Goal: Information Seeking & Learning: Find contact information

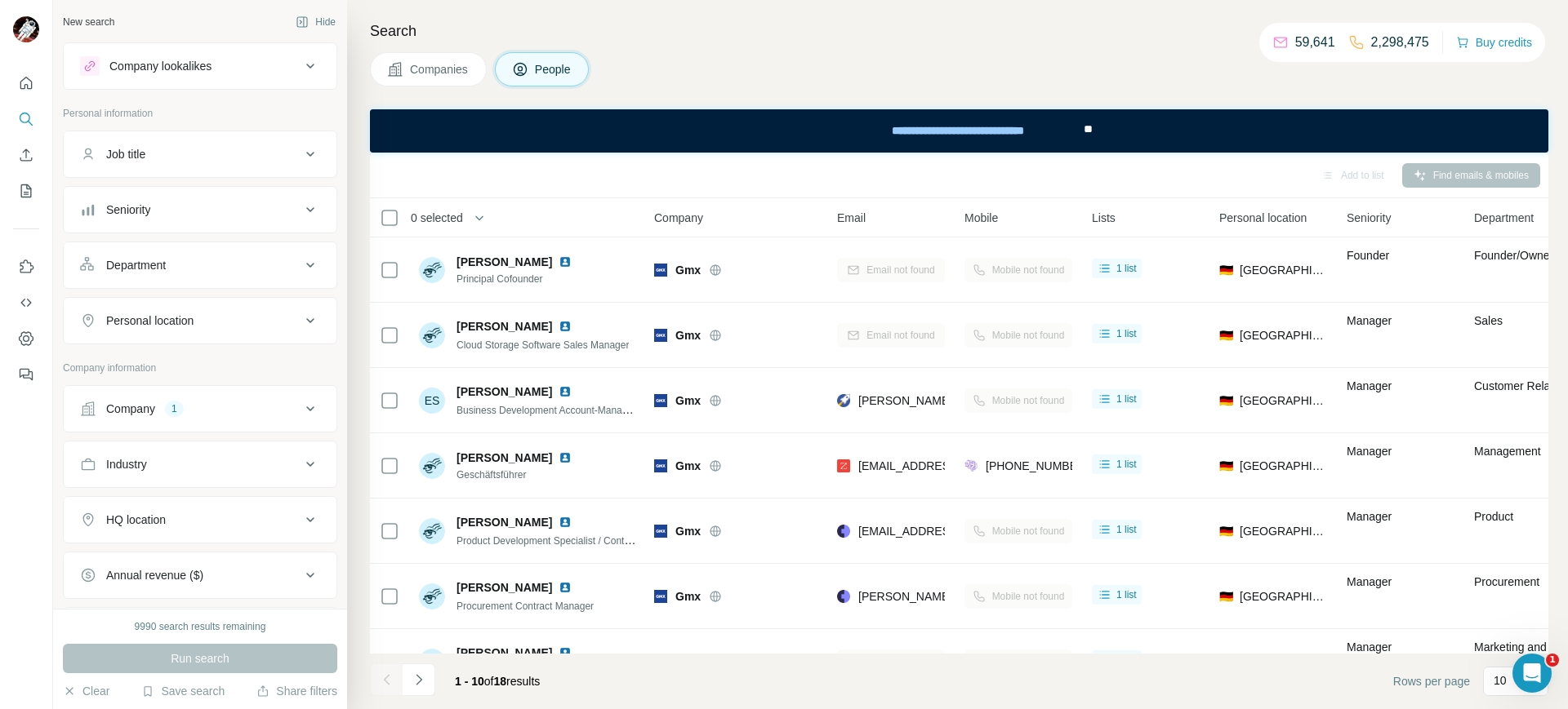
click at [13, 87] on button "Quick start" at bounding box center [25, 83] width 26 height 30
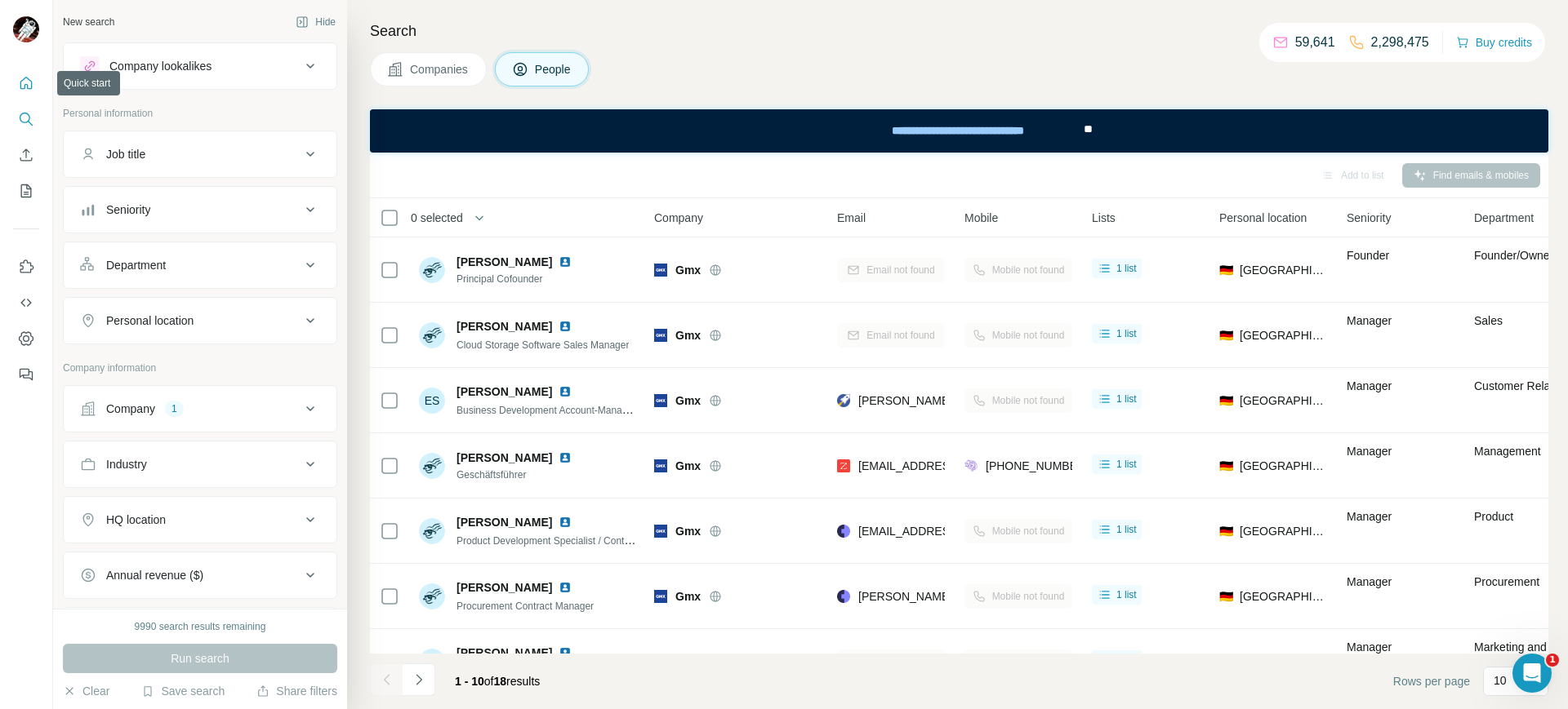
click at [13, 87] on button "Quick start" at bounding box center [25, 83] width 26 height 30
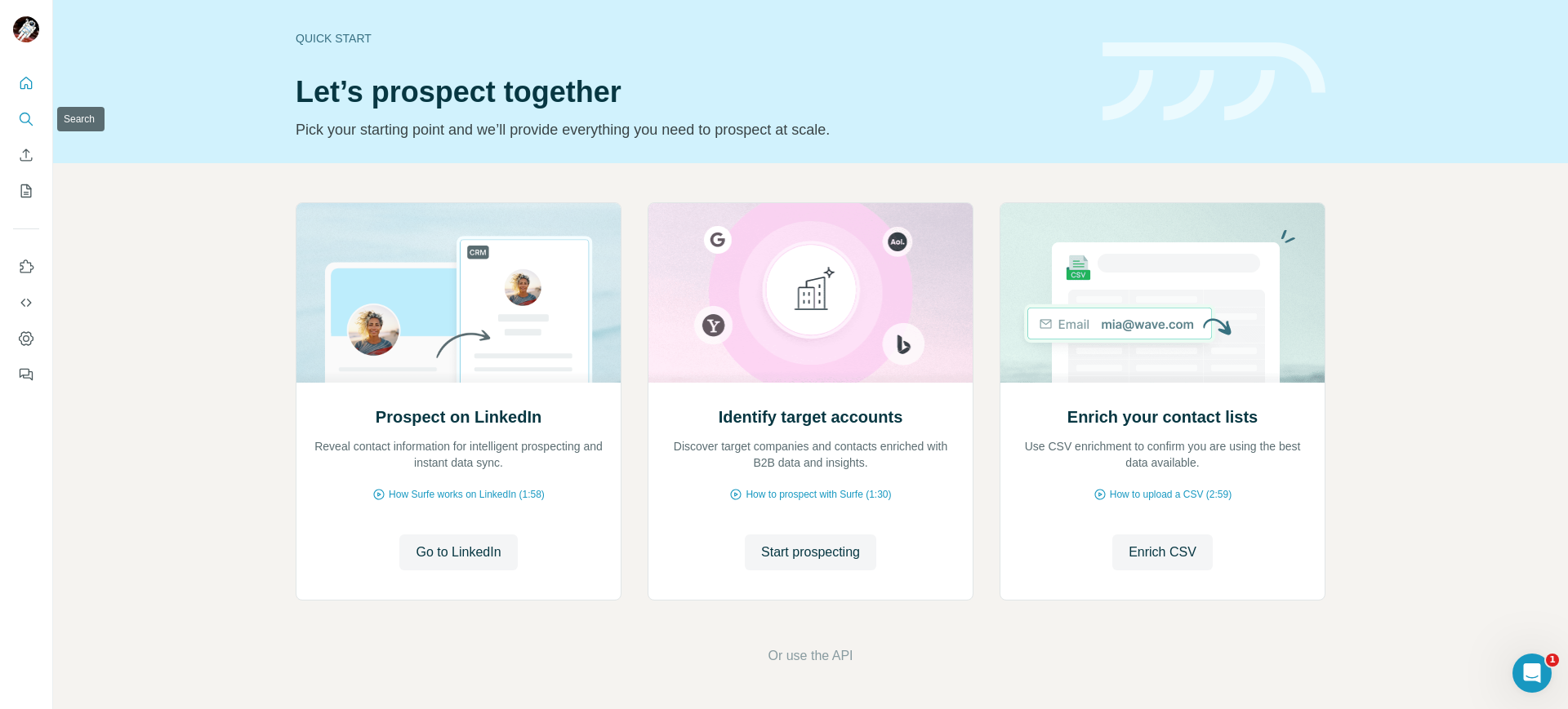
click at [19, 123] on icon "Search" at bounding box center [25, 119] width 16 height 16
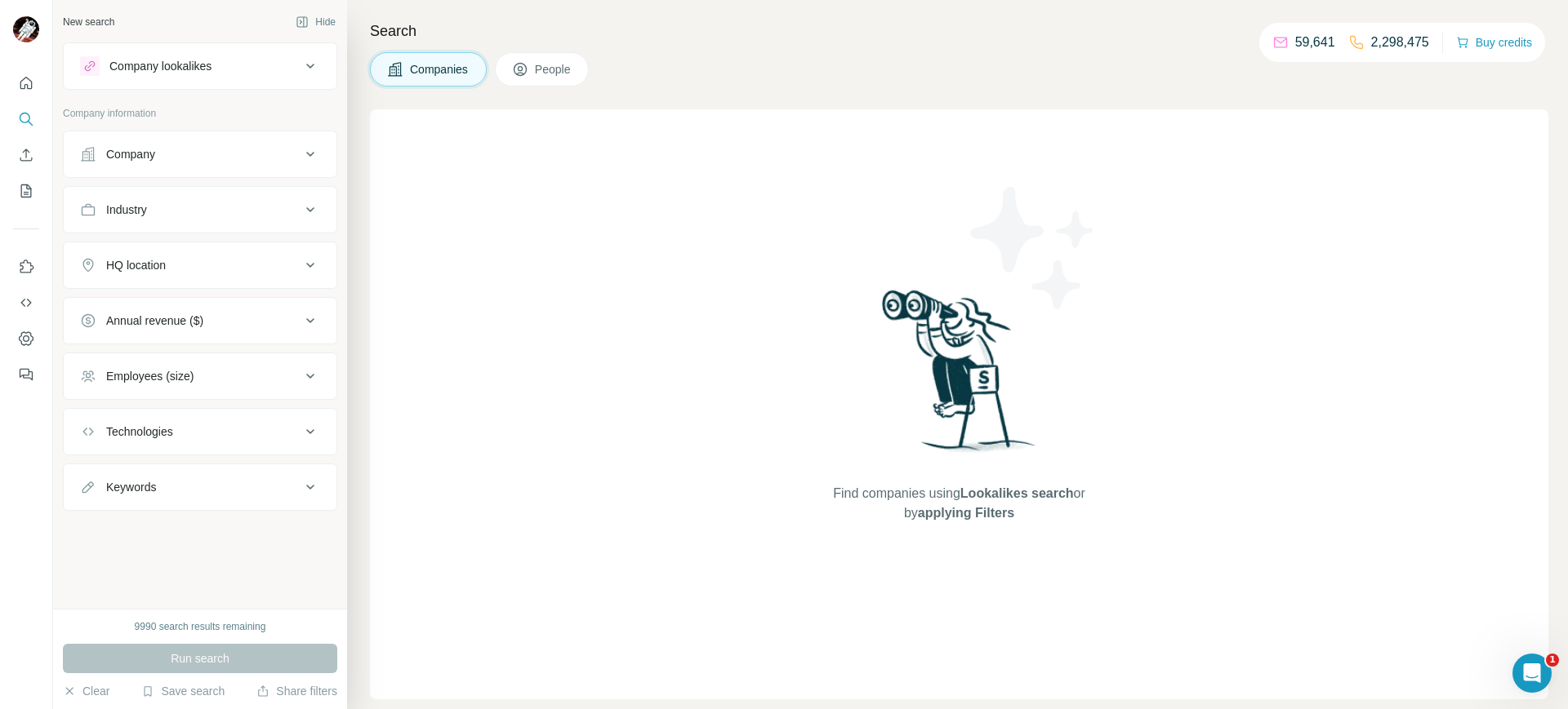
click at [285, 159] on div "Company" at bounding box center [190, 153] width 220 height 16
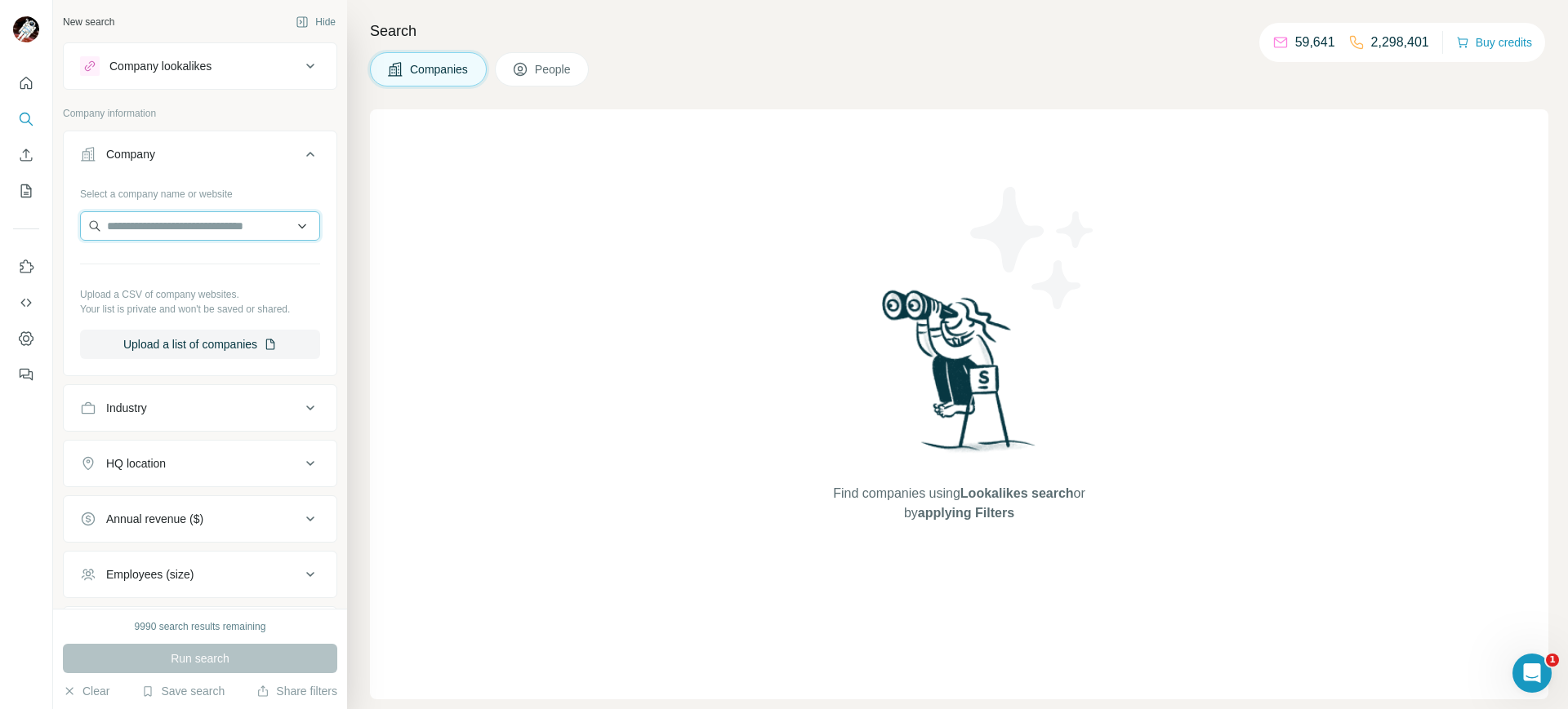
click at [167, 235] on input "text" at bounding box center [199, 226] width 240 height 30
paste input "**********"
type input "**********"
click at [178, 263] on p "The Internet of Team" at bounding box center [179, 263] width 105 height 16
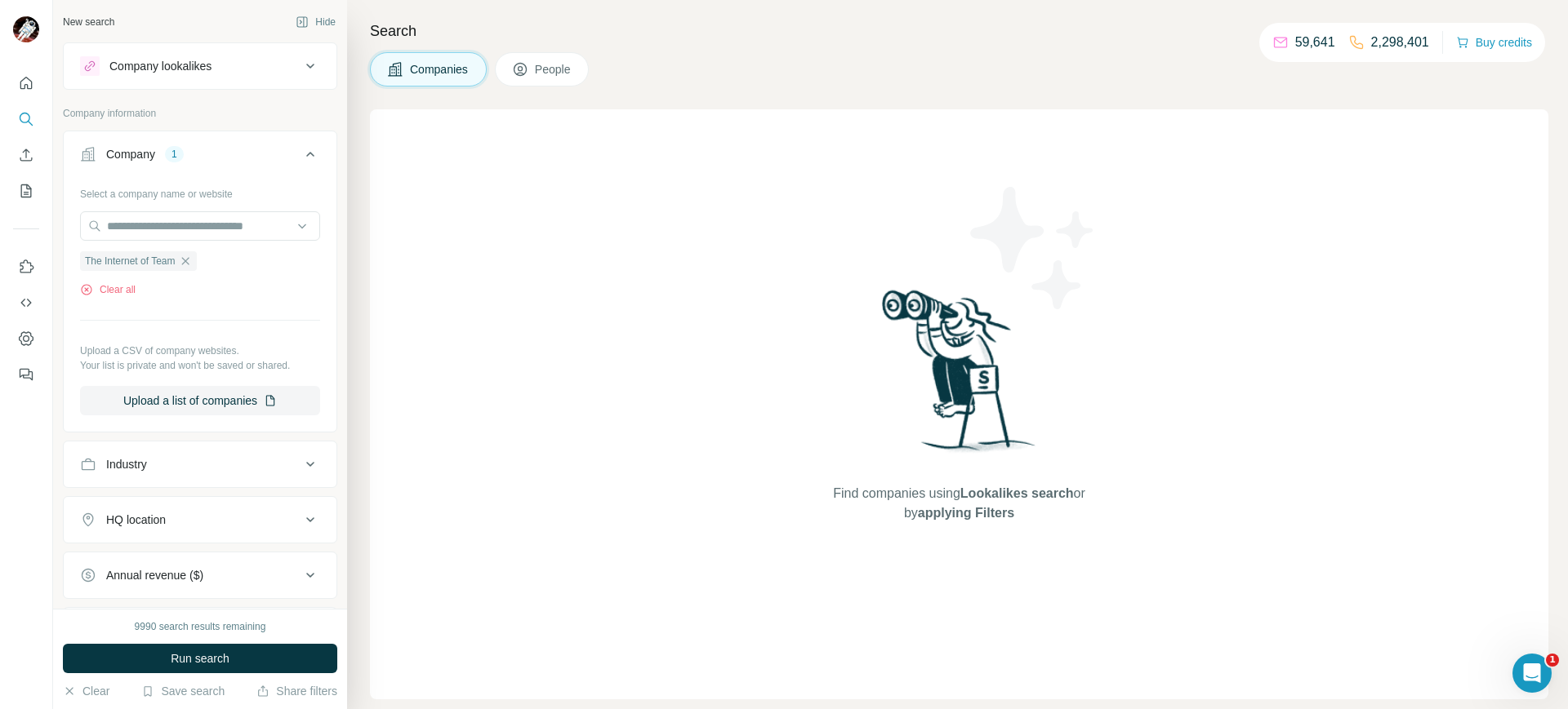
click at [233, 665] on button "Run search" at bounding box center [200, 658] width 275 height 30
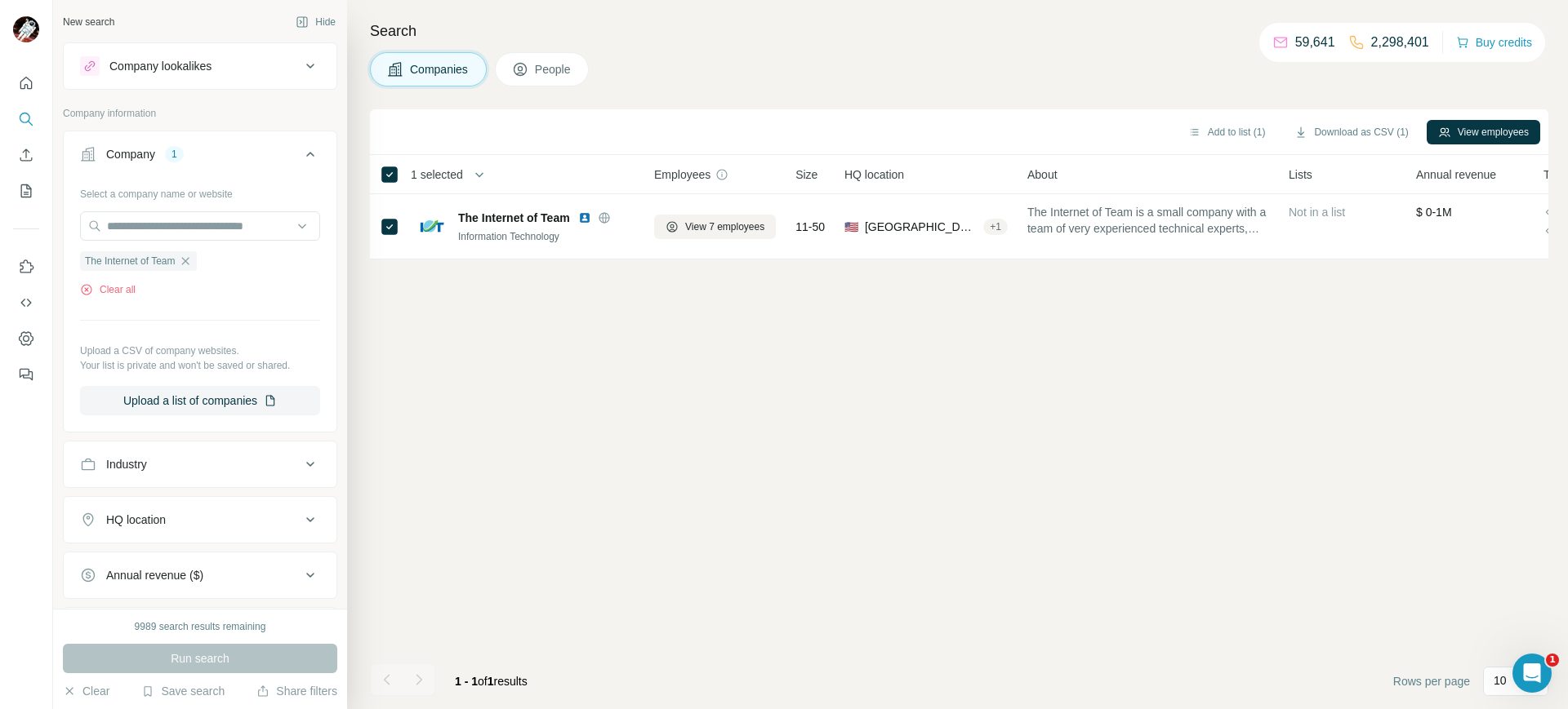
click at [1471, 118] on div "Add to list (1) Download as CSV (1) View employees" at bounding box center [959, 132] width 1162 height 29
click at [1471, 120] on button "View employees" at bounding box center [1483, 132] width 114 height 25
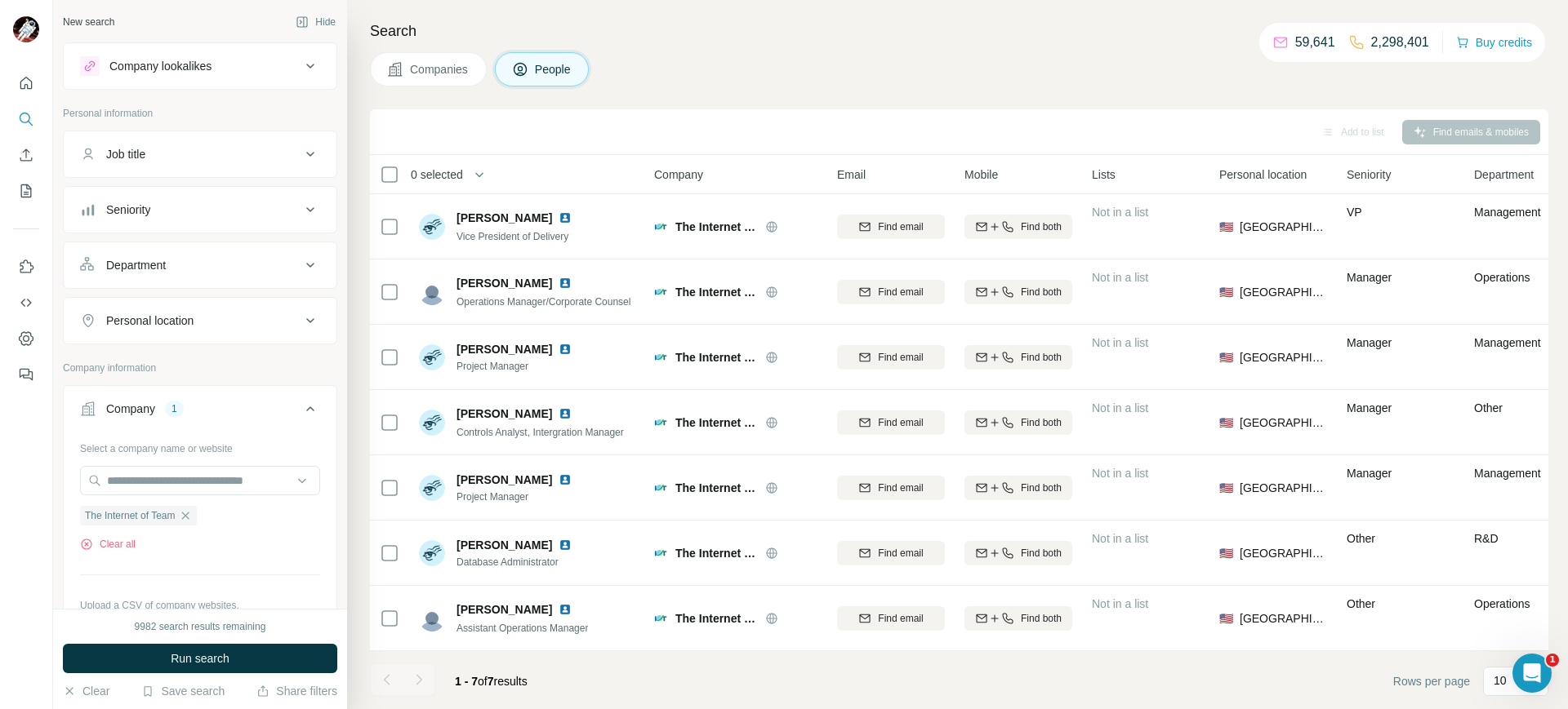
click at [422, 682] on div at bounding box center [419, 679] width 33 height 33
click at [422, 687] on div at bounding box center [419, 679] width 33 height 33
click at [420, 686] on div at bounding box center [419, 679] width 33 height 33
click at [135, 627] on div "9982 search results remaining" at bounding box center [200, 626] width 131 height 14
click at [129, 640] on div "9982 search results remaining Run search Clear Save search Share filters" at bounding box center [200, 659] width 294 height 101
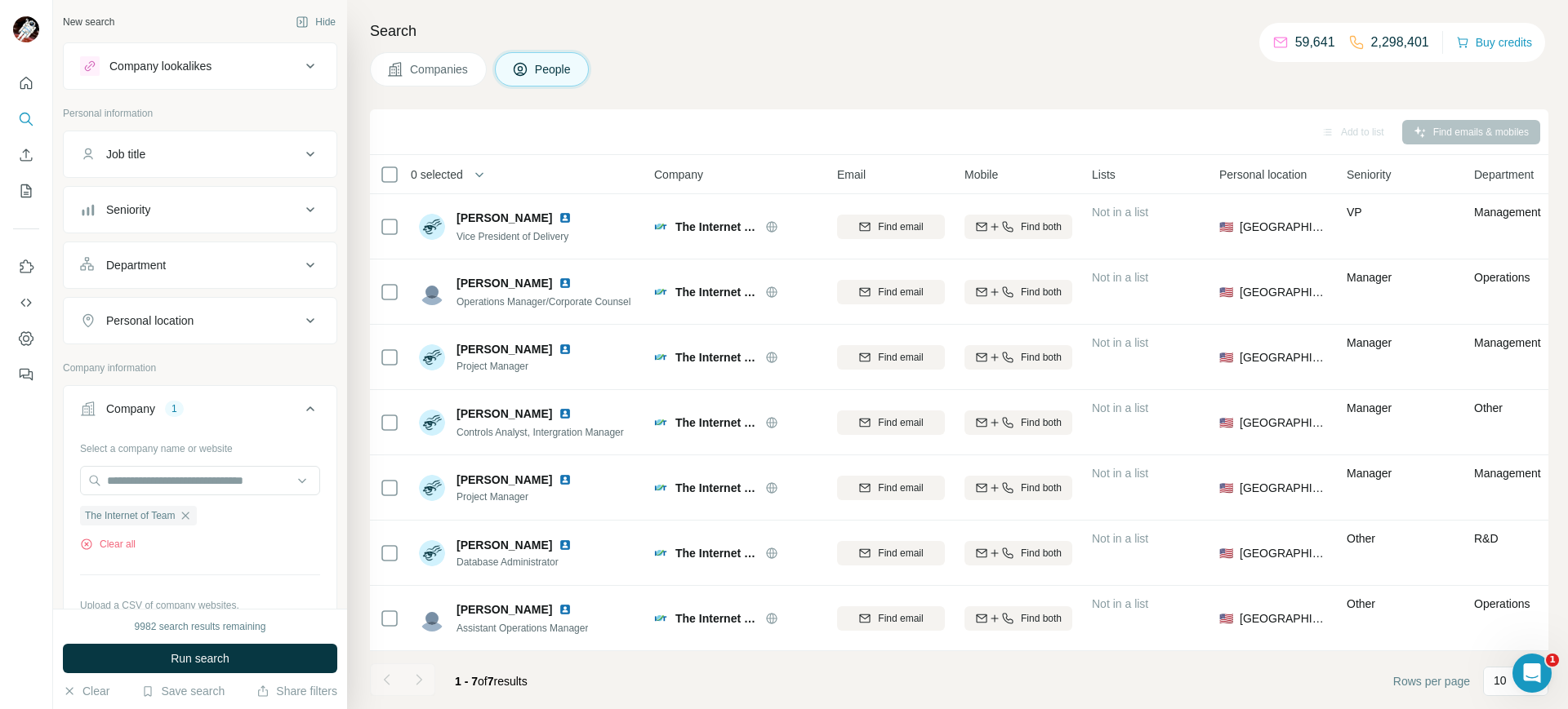
click at [179, 654] on span "Run search" at bounding box center [199, 658] width 58 height 16
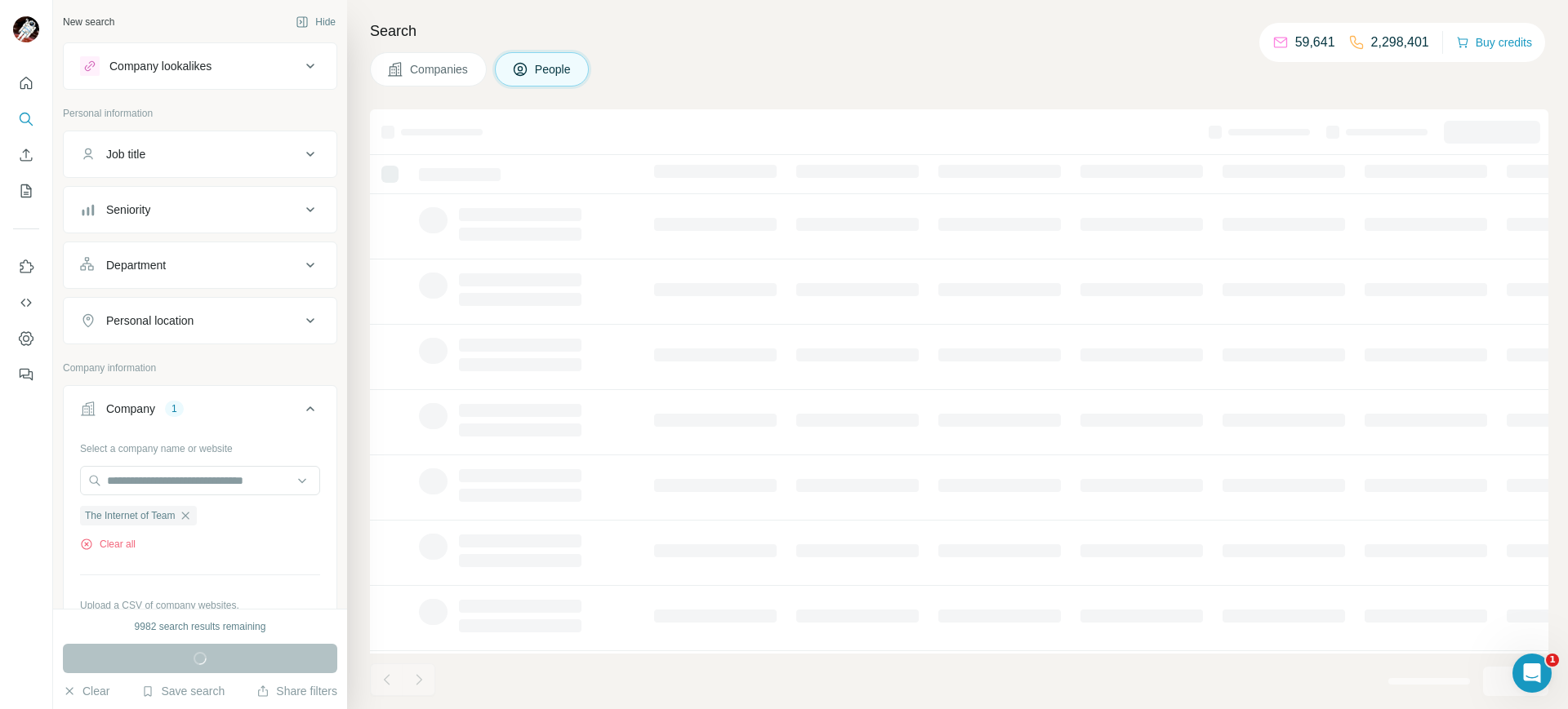
click at [184, 652] on div "Run search" at bounding box center [200, 658] width 275 height 30
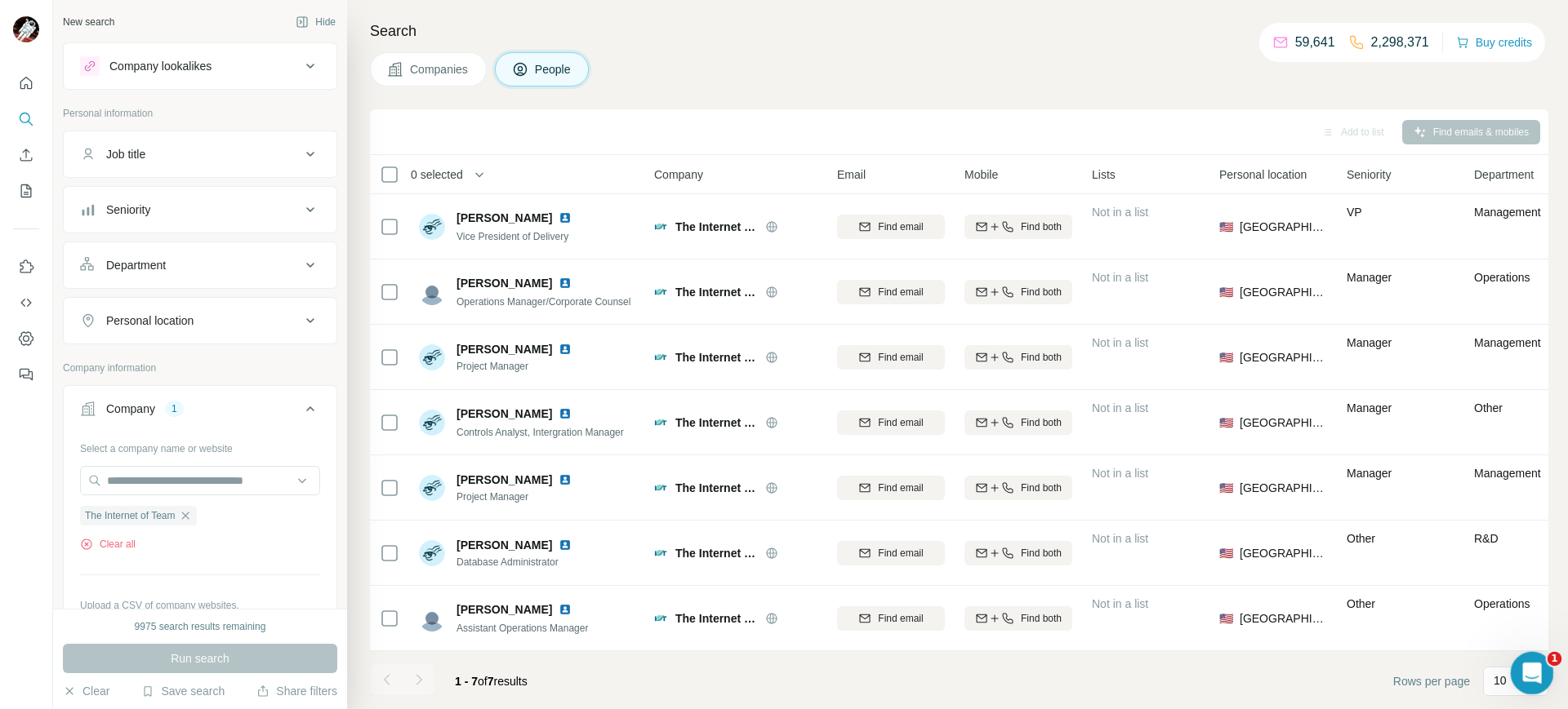
click at [1513, 680] on div "Open Intercom Messenger" at bounding box center [1530, 671] width 54 height 54
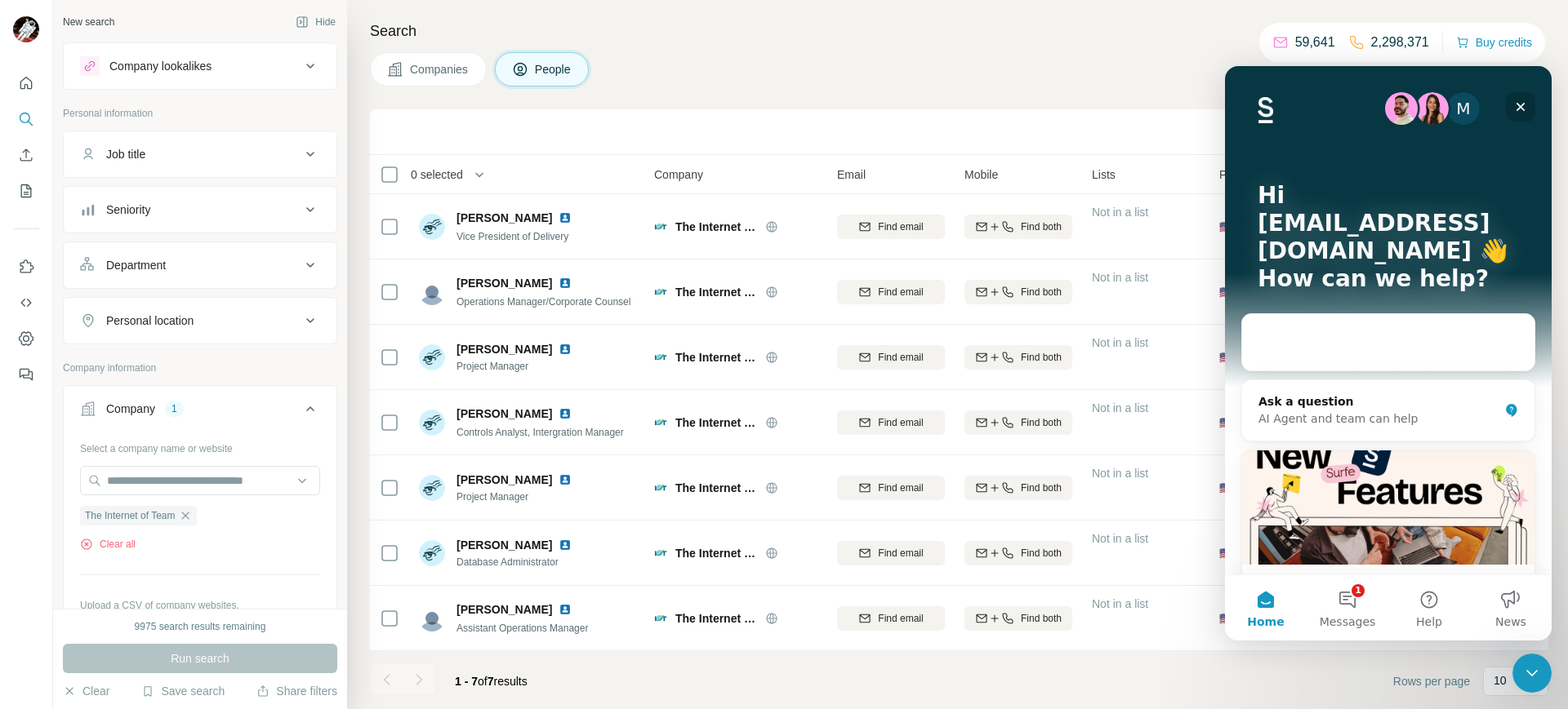
click at [1521, 101] on icon "Close" at bounding box center [1520, 107] width 13 height 13
click at [1521, 101] on div "Search Companies People Add to list Find emails & mobiles 0 selected People Com…" at bounding box center [957, 354] width 1220 height 709
click at [1516, 109] on div "Add to list Find emails & mobiles" at bounding box center [959, 132] width 1178 height 46
